Goal: Information Seeking & Learning: Learn about a topic

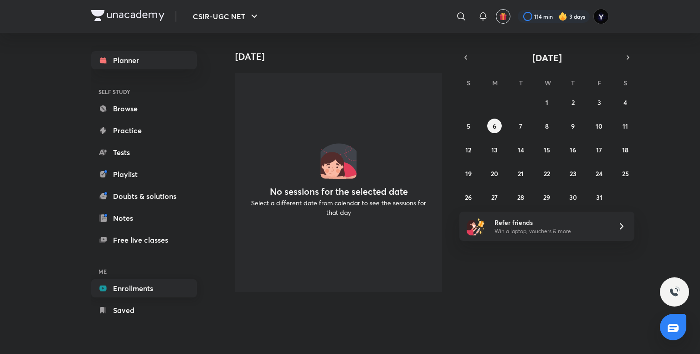
click at [152, 285] on link "Enrollments" at bounding box center [144, 288] width 106 height 18
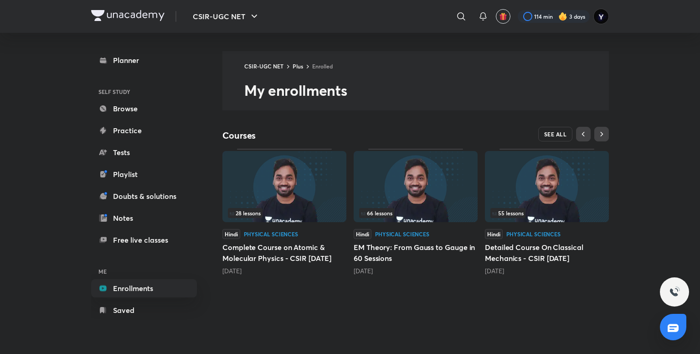
click at [549, 129] on button "SEE ALL" at bounding box center [555, 134] width 35 height 15
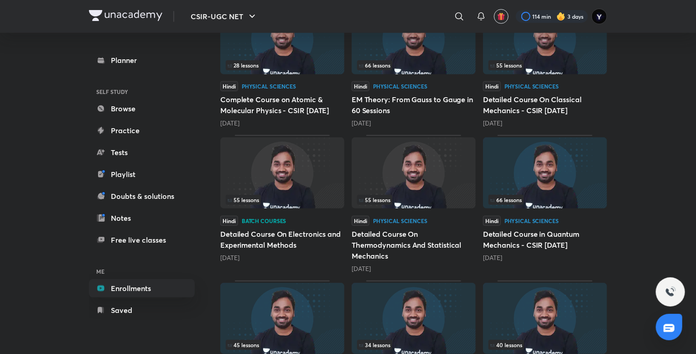
scroll to position [147, 0]
click at [321, 168] on img at bounding box center [282, 171] width 124 height 71
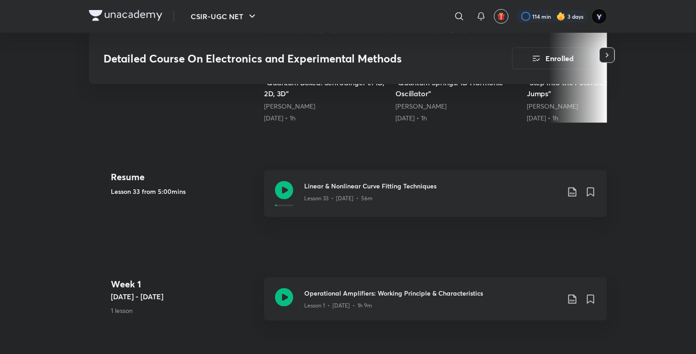
scroll to position [421, 0]
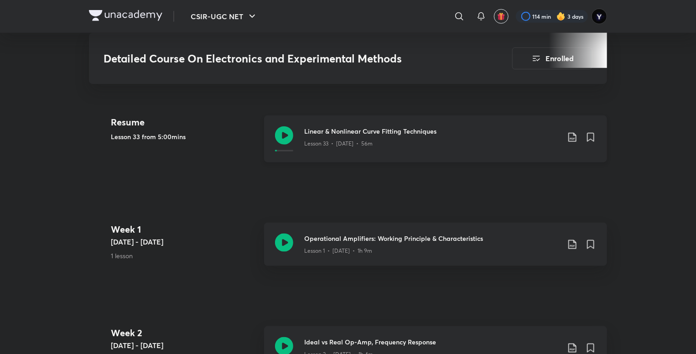
click at [431, 139] on div "Lesson 33 • [DATE] • 56m" at bounding box center [431, 142] width 255 height 12
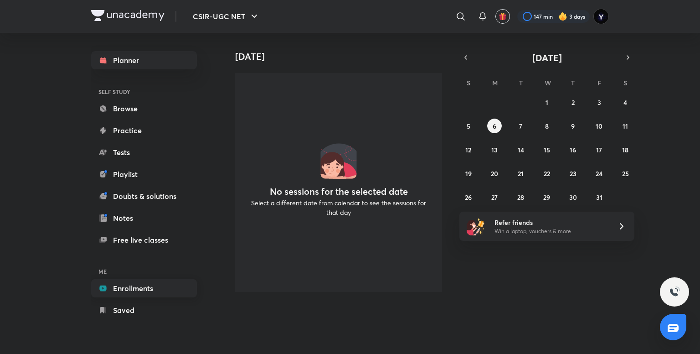
click at [156, 287] on link "Enrollments" at bounding box center [144, 288] width 106 height 18
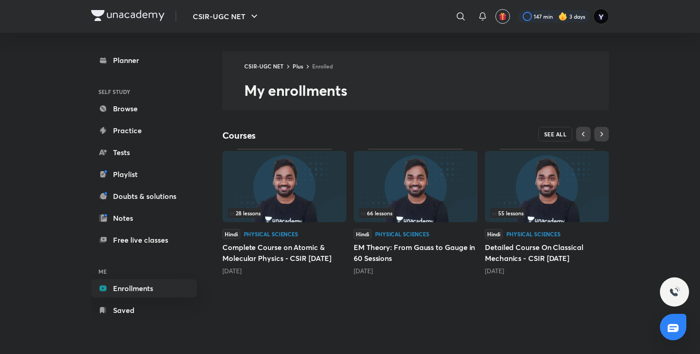
click at [546, 132] on span "SEE ALL" at bounding box center [555, 134] width 23 height 6
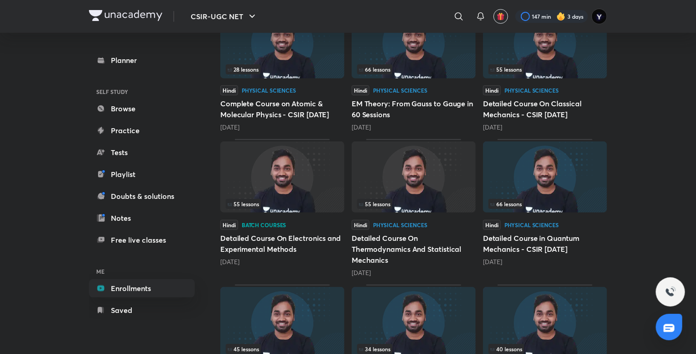
scroll to position [142, 0]
click at [278, 203] on div "55 lessons" at bounding box center [282, 203] width 113 height 10
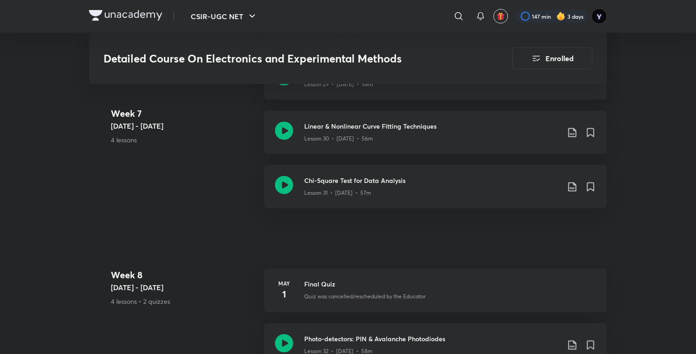
scroll to position [2562, 0]
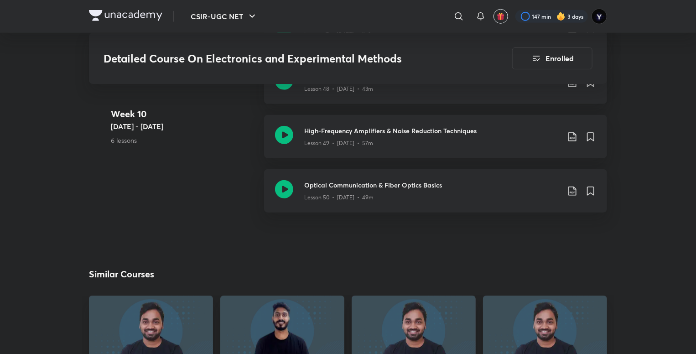
scroll to position [3844, 0]
